Goal: Task Accomplishment & Management: Manage account settings

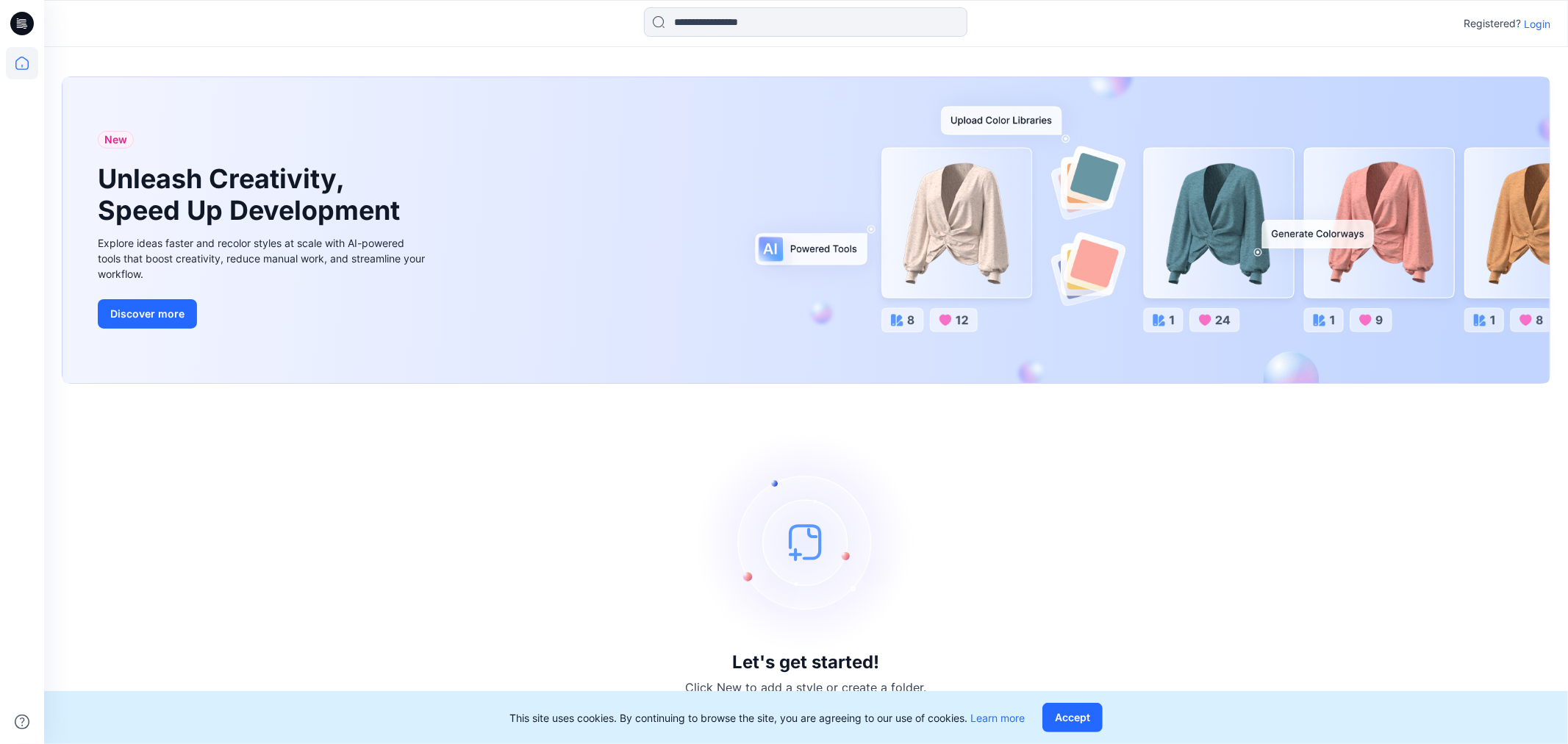
click at [1537, 20] on p "Login" at bounding box center [1537, 24] width 27 height 16
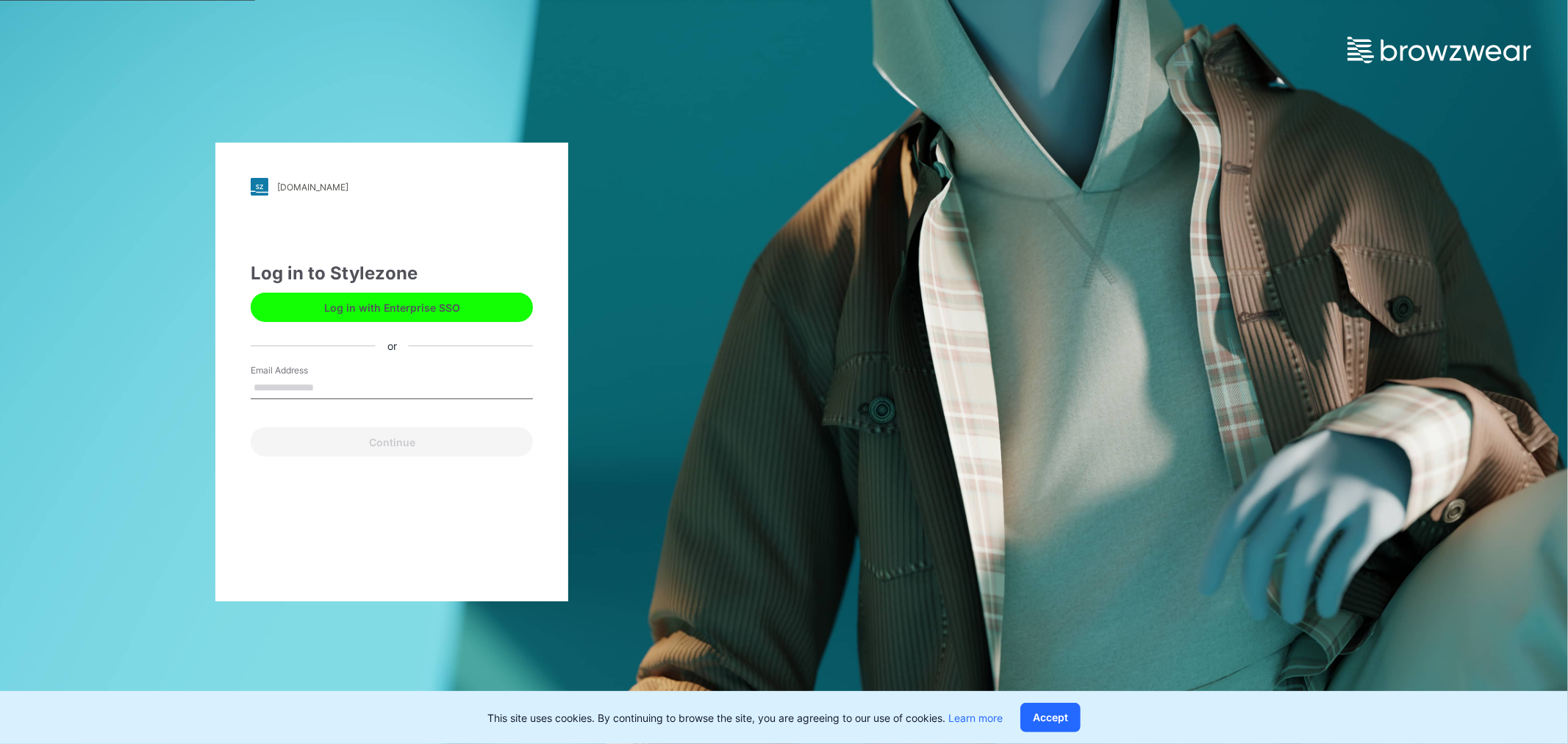
click at [329, 384] on input "Email Address" at bounding box center [392, 389] width 282 height 22
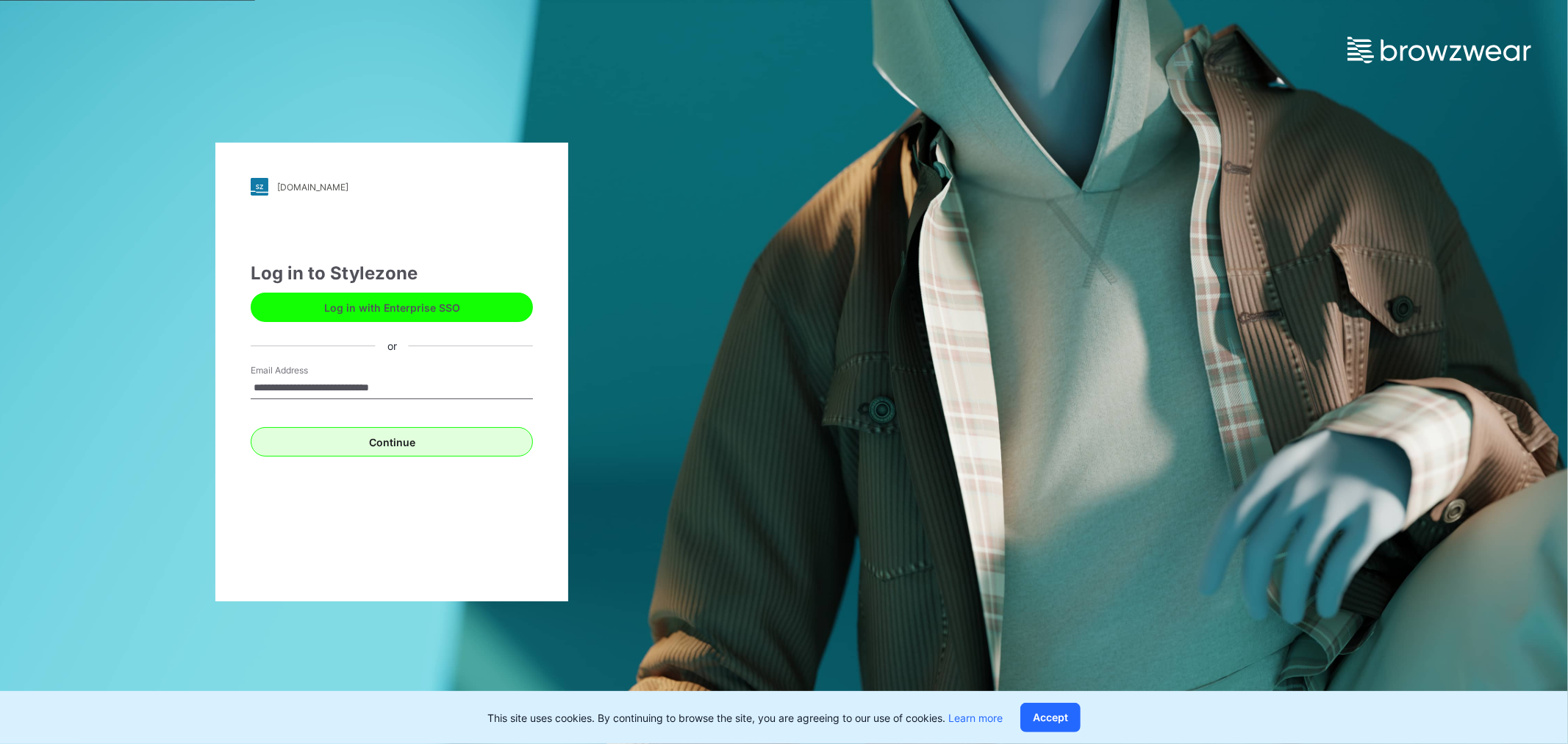
type input "**********"
click at [419, 441] on button "Continue" at bounding box center [392, 442] width 282 height 30
click at [1041, 716] on button "Accept" at bounding box center [1049, 717] width 60 height 30
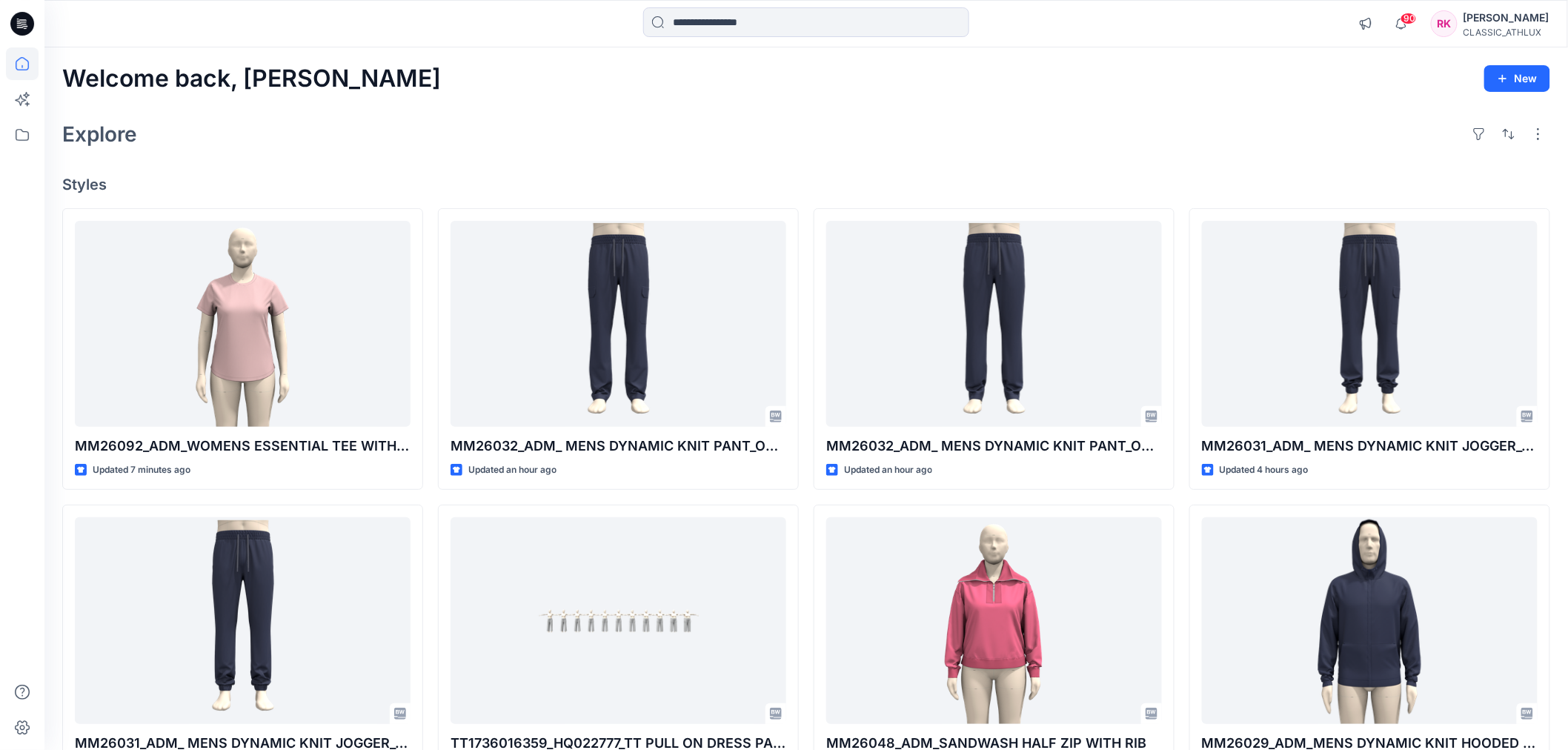
click at [1507, 23] on div "[PERSON_NAME]" at bounding box center [1507, 18] width 86 height 18
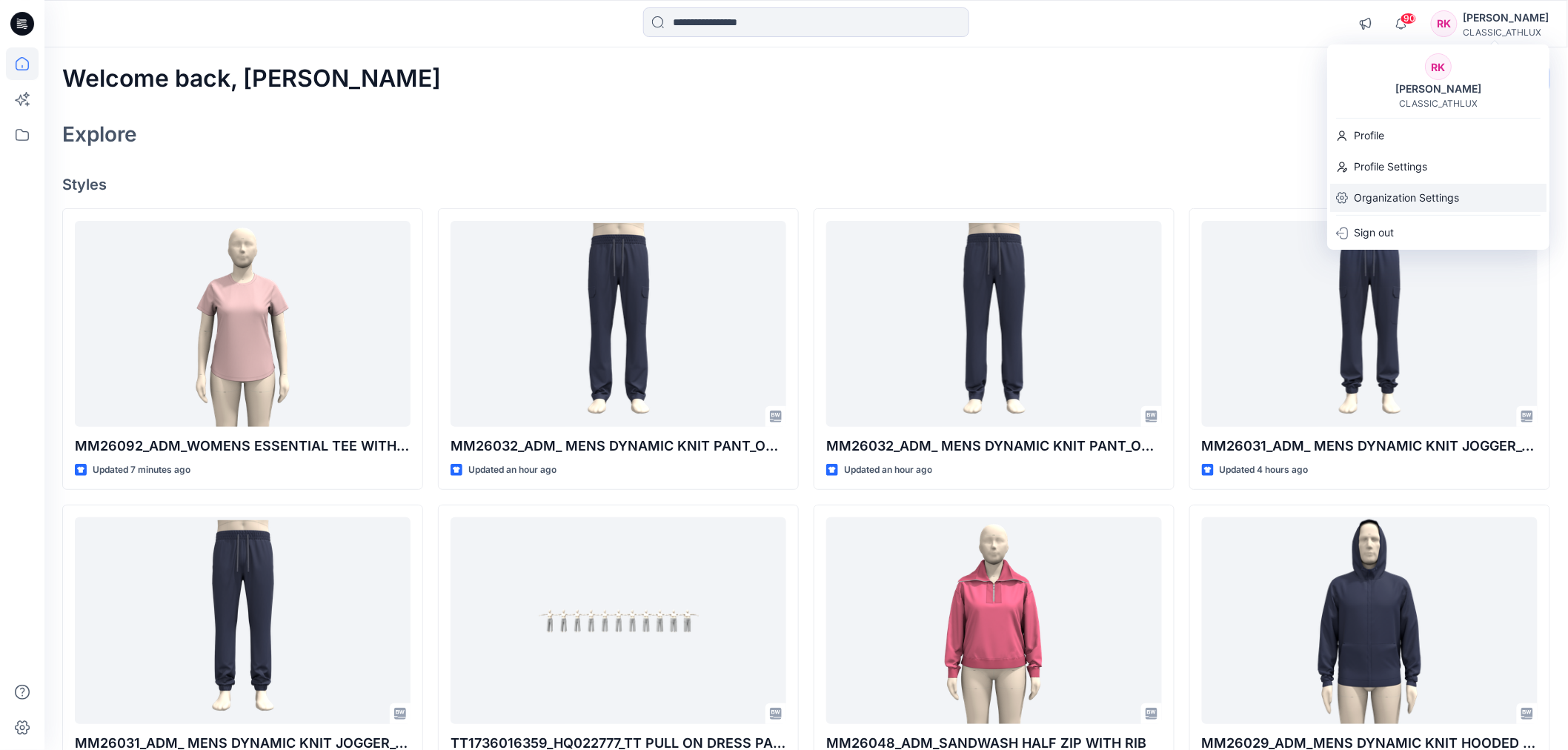
click at [1403, 188] on p "Organization Settings" at bounding box center [1406, 197] width 105 height 28
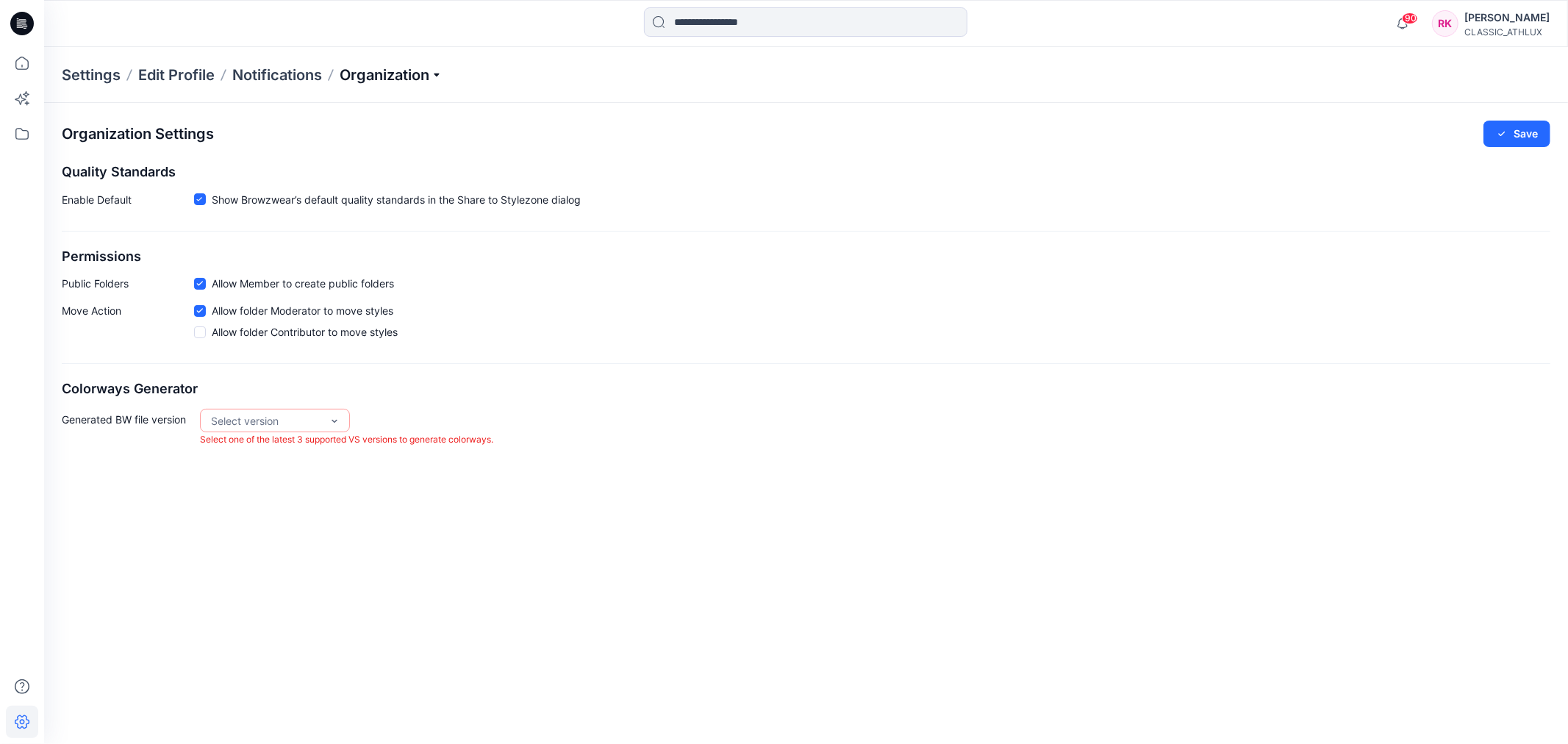
click at [399, 74] on p "Organization" at bounding box center [390, 75] width 102 height 20
click at [365, 206] on link "Manage Tags" at bounding box center [394, 197] width 215 height 30
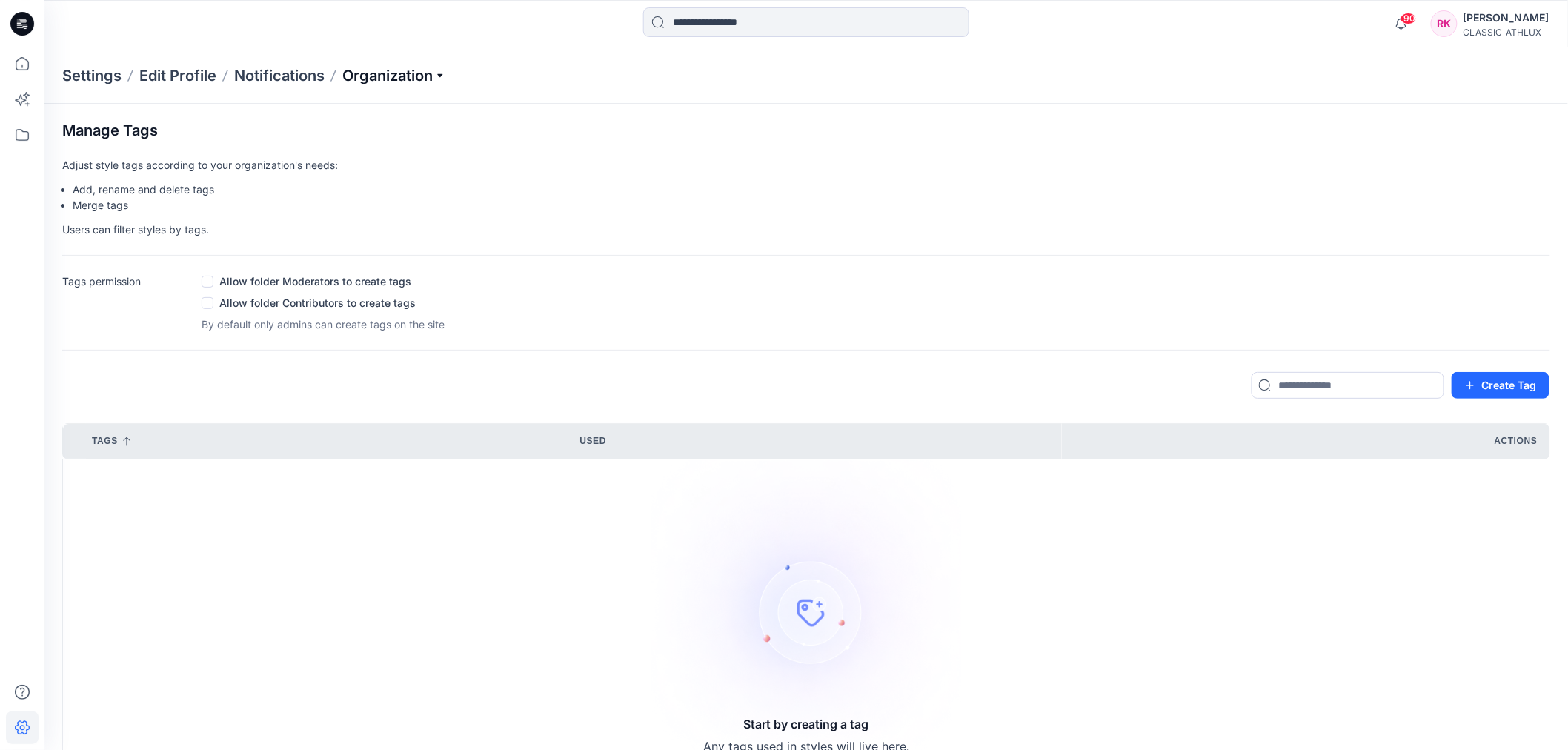
click at [428, 83] on p "Organization" at bounding box center [394, 75] width 103 height 20
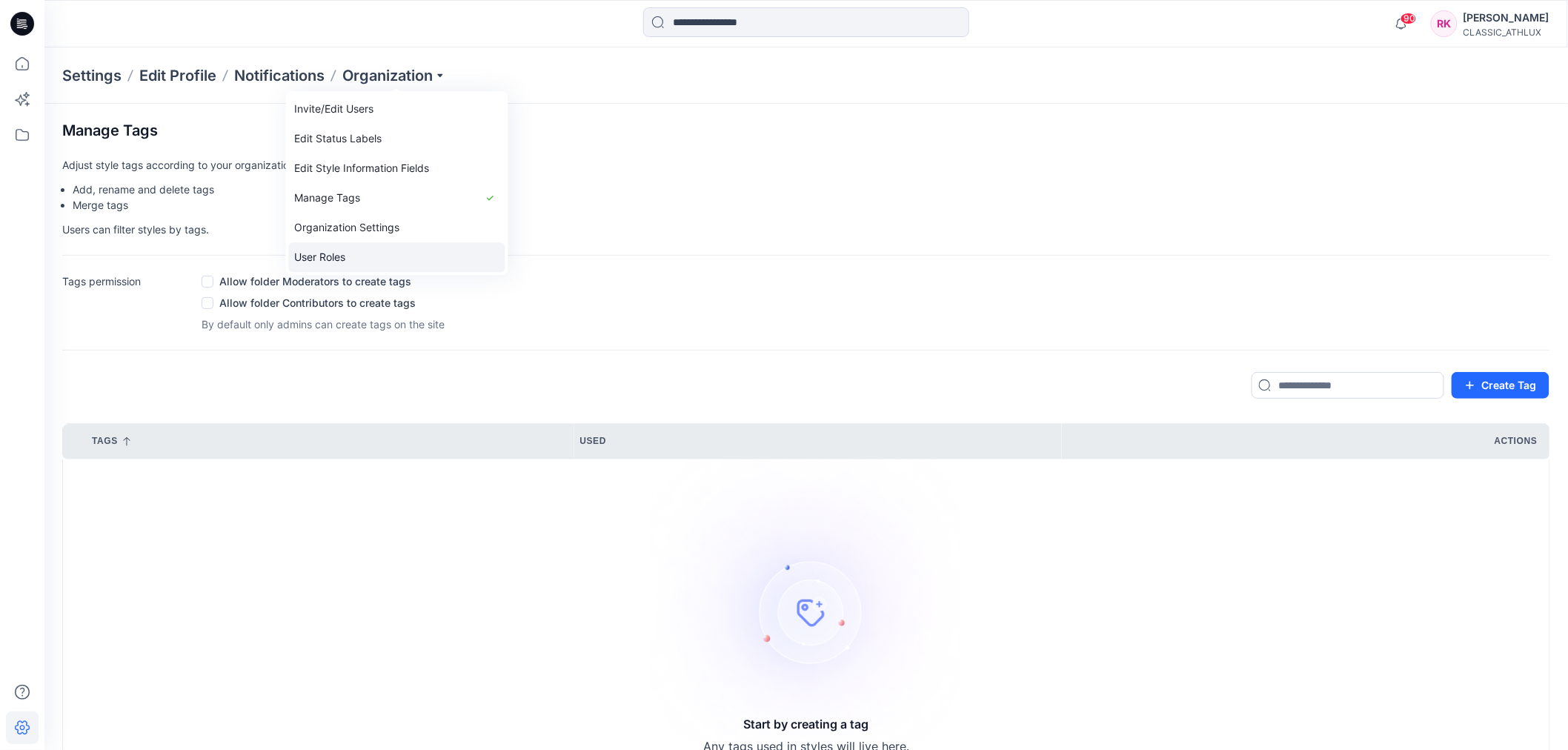
click at [341, 268] on link "User Roles" at bounding box center [397, 257] width 217 height 30
